Goal: Task Accomplishment & Management: Manage account settings

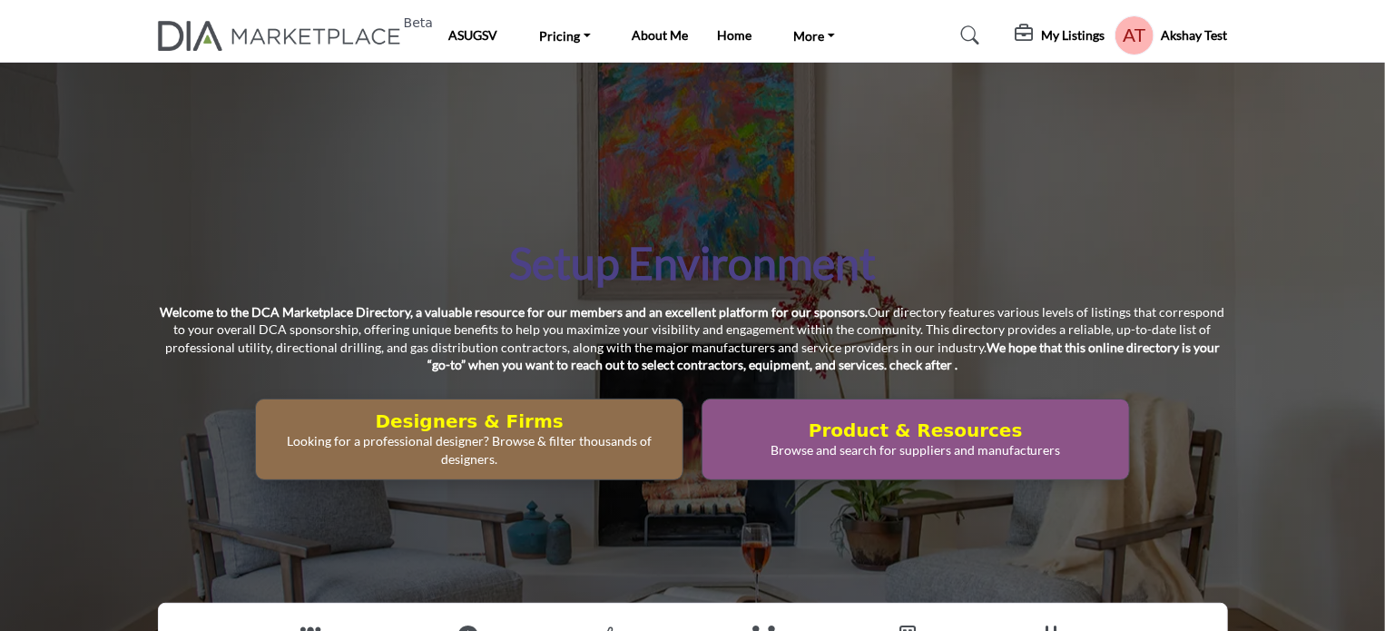
click at [1181, 36] on h5 "Akshay Test" at bounding box center [1195, 35] width 66 height 18
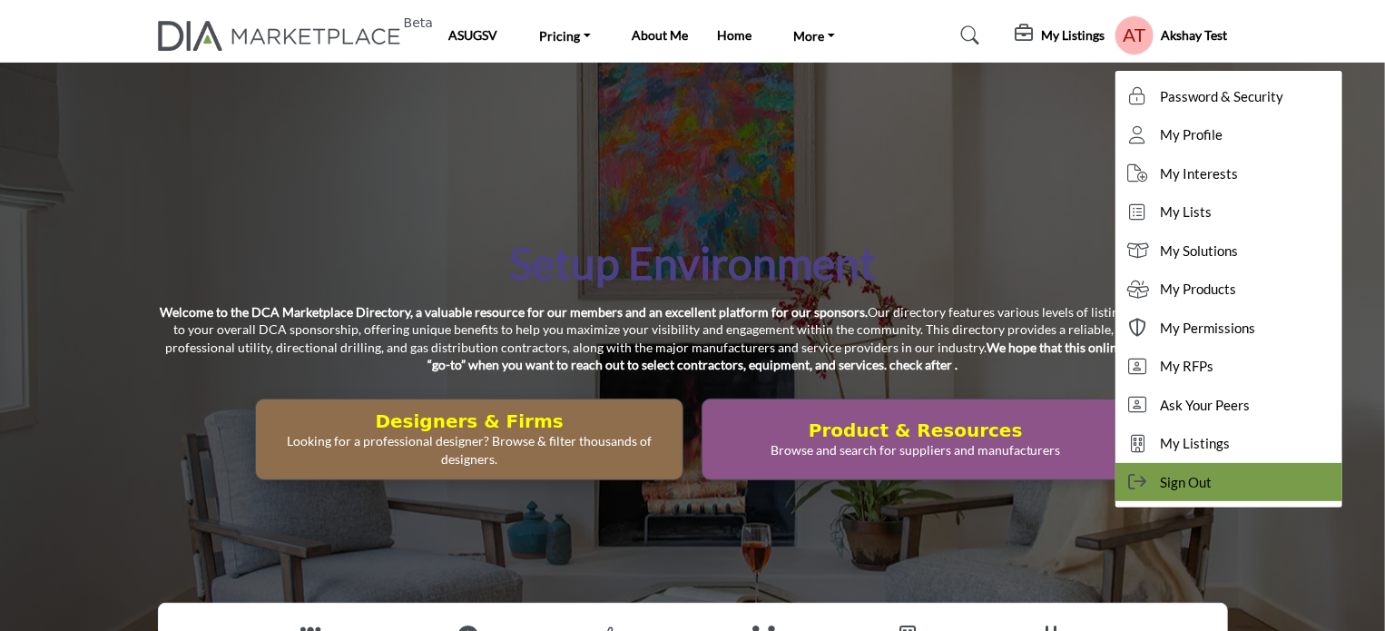
click at [1189, 481] on span "Sign Out" at bounding box center [1187, 482] width 52 height 21
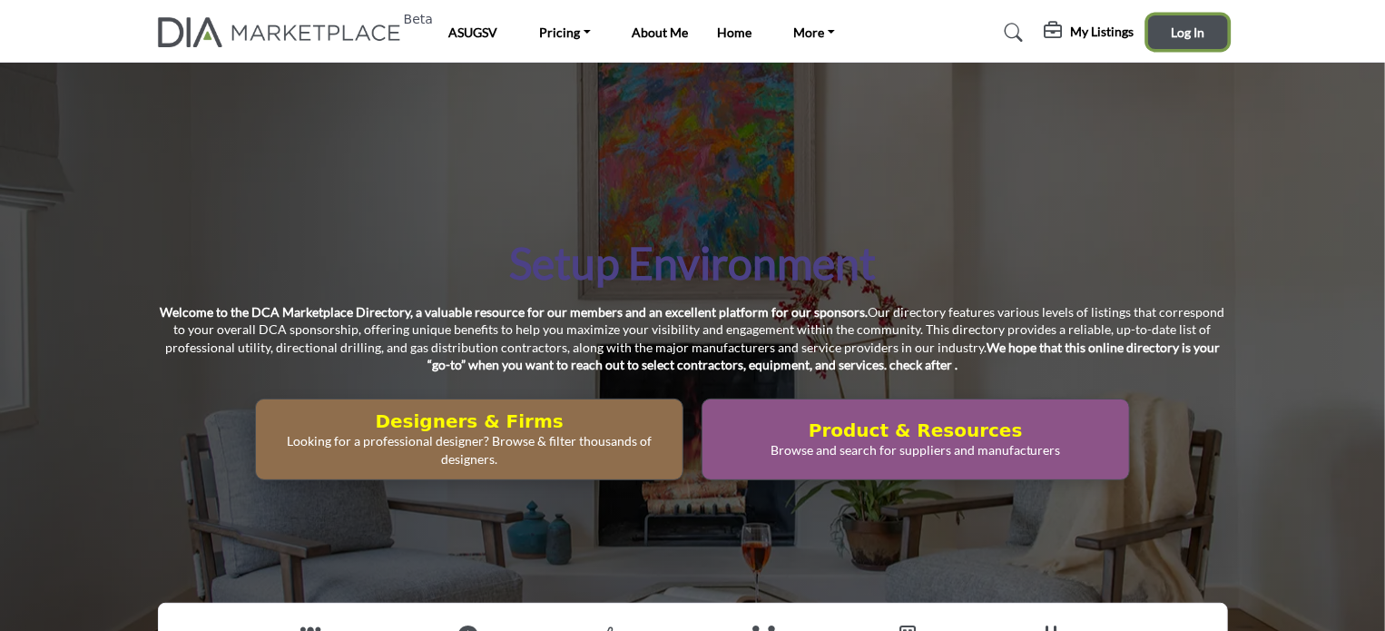
click at [1185, 26] on span "Log In" at bounding box center [1188, 32] width 34 height 15
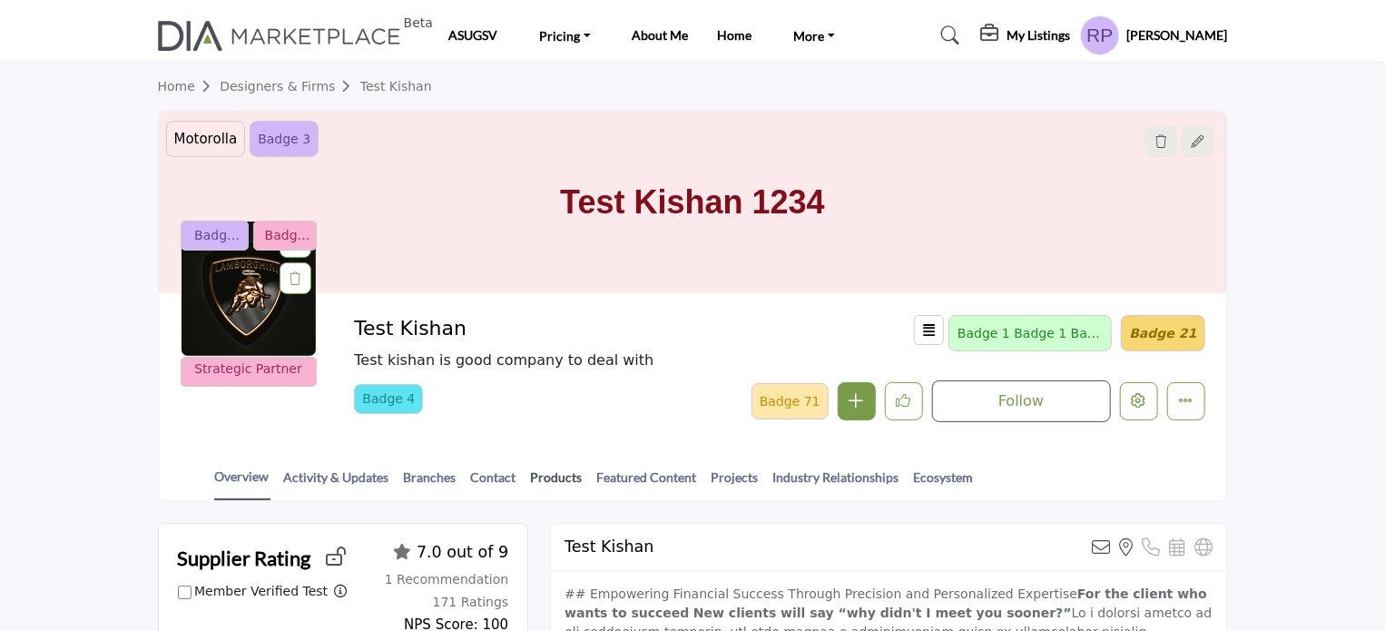
click at [537, 471] on link "Products" at bounding box center [557, 484] width 54 height 32
